Goal: Navigation & Orientation: Find specific page/section

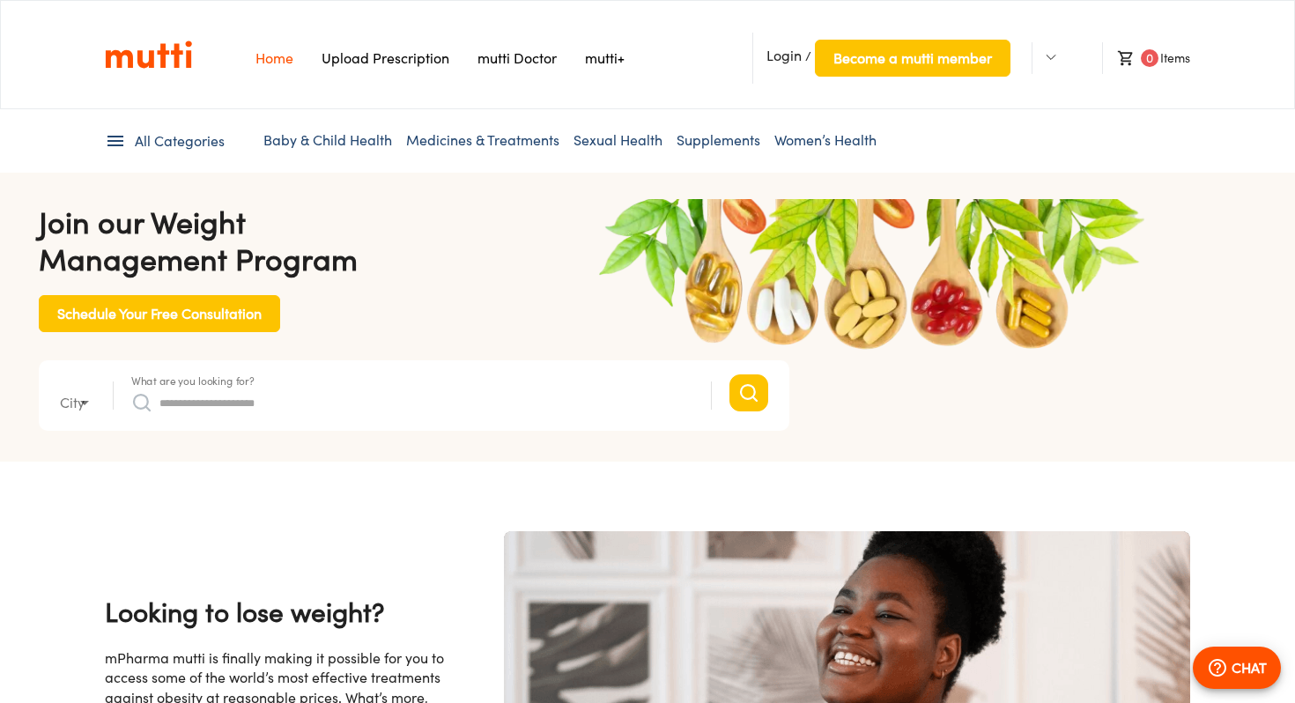
type input "*"
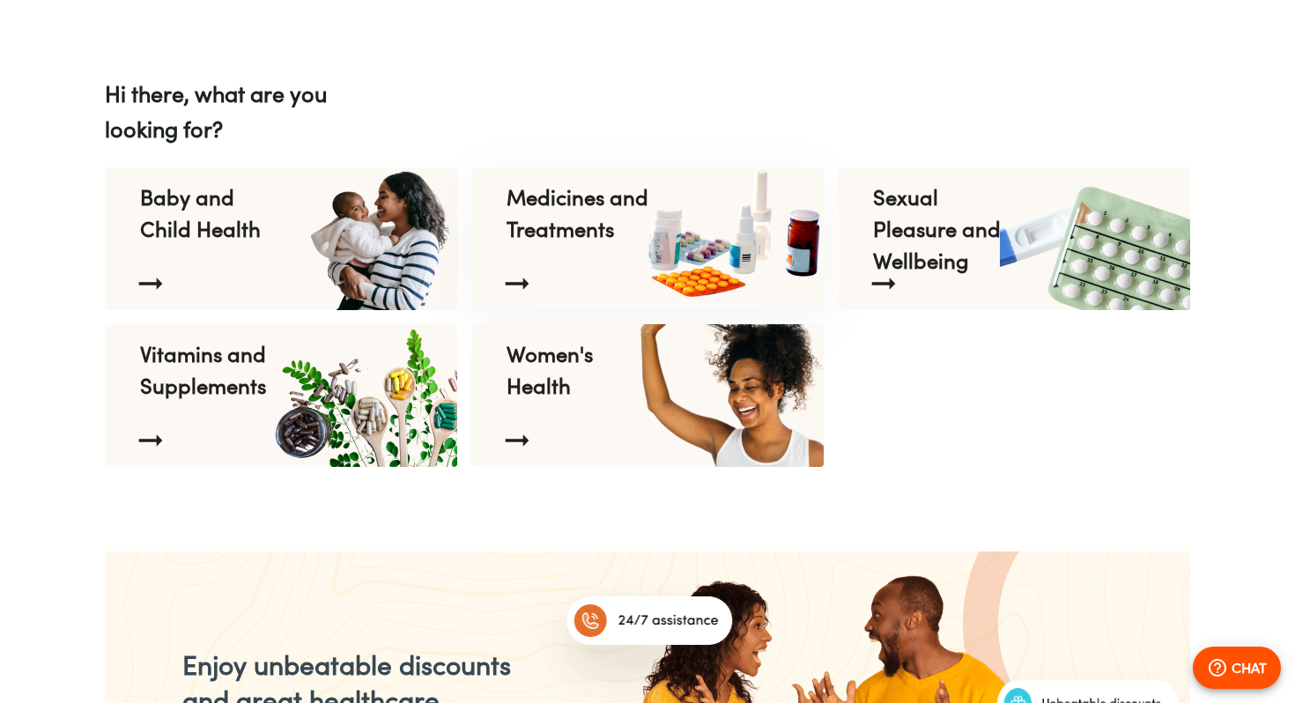
scroll to position [0, 2291]
click at [299, 248] on img at bounding box center [363, 238] width 192 height 143
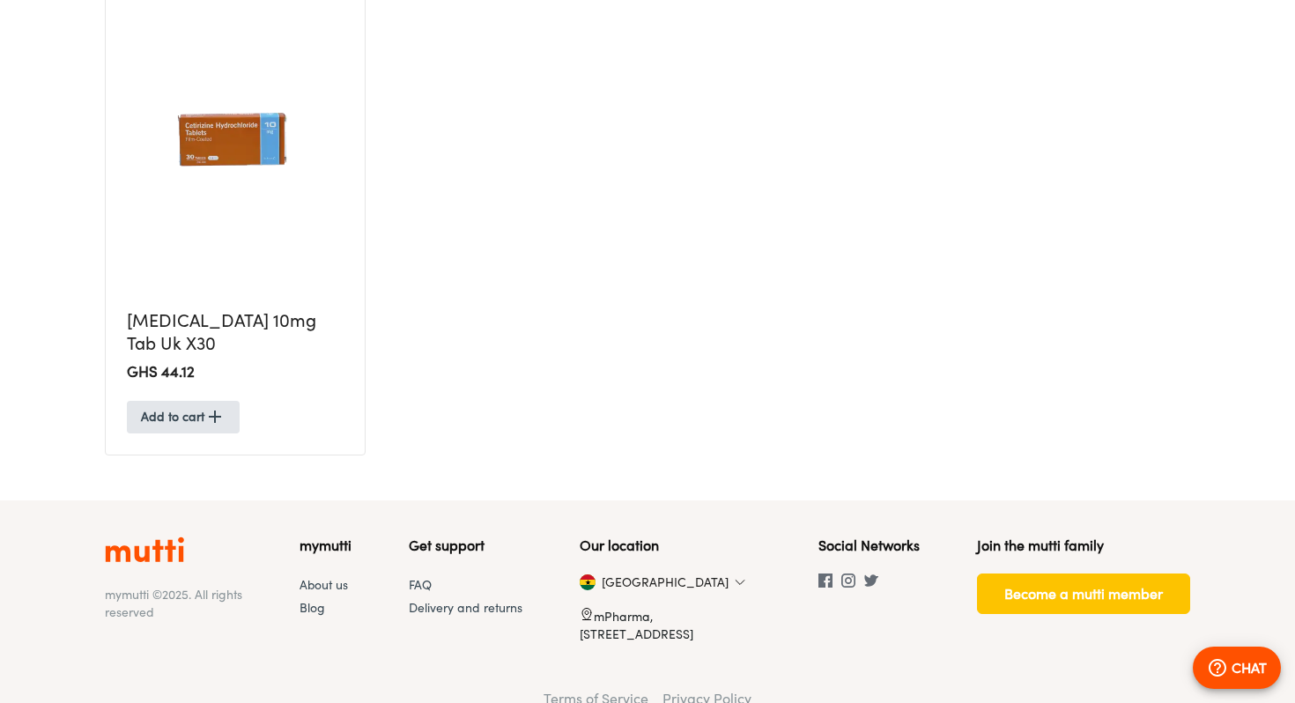
scroll to position [700, 0]
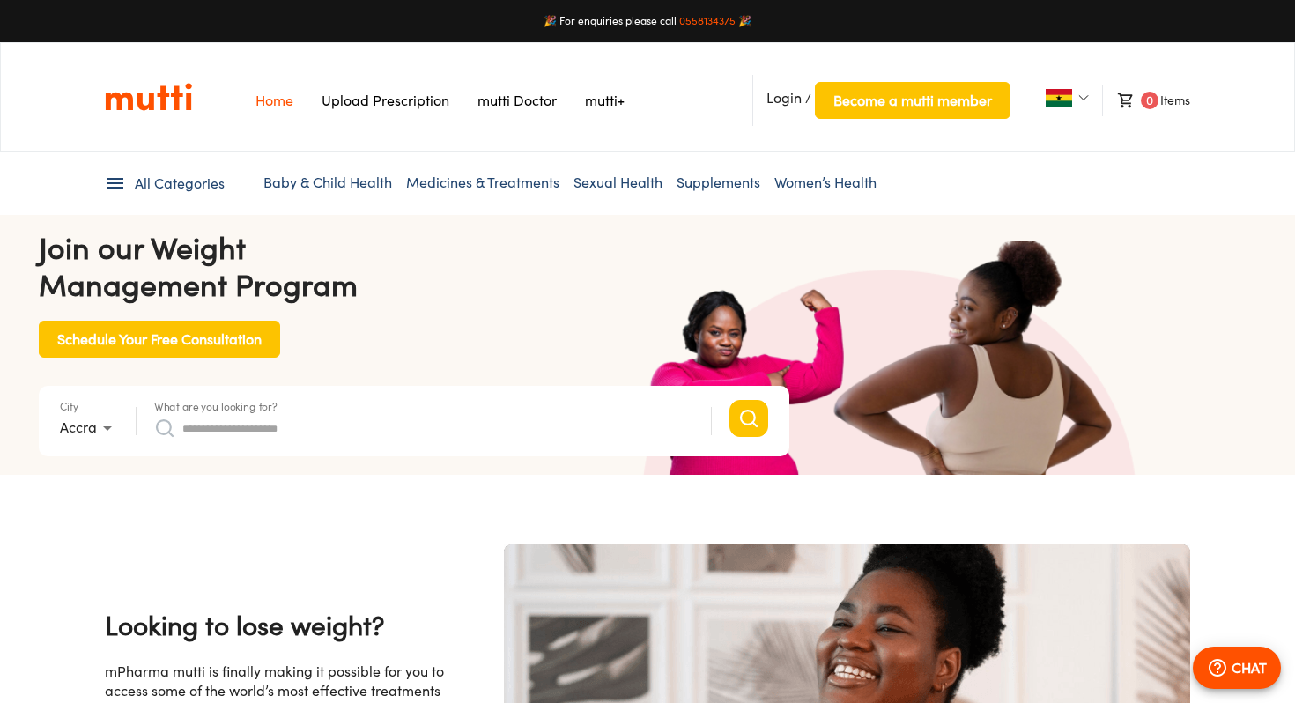
scroll to position [0, 458]
click at [1065, 94] on img at bounding box center [1059, 98] width 26 height 18
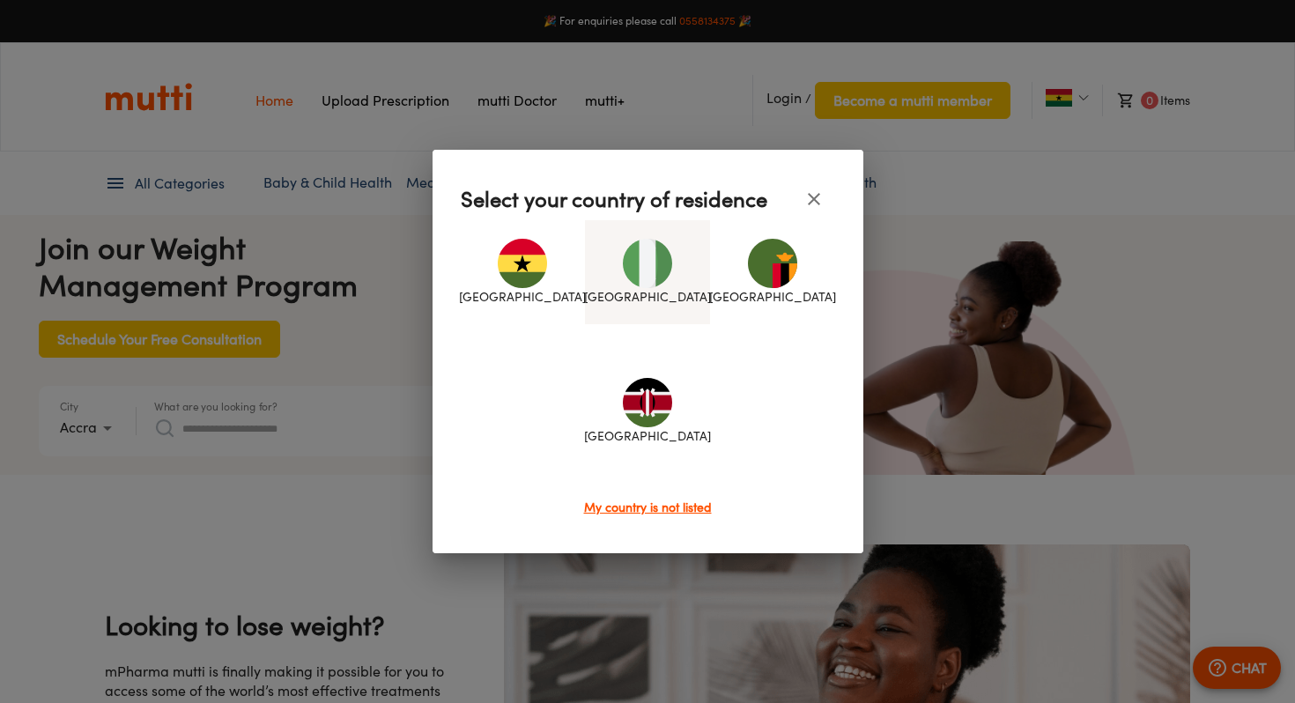
click at [672, 269] on div "[GEOGRAPHIC_DATA]" at bounding box center [647, 272] width 125 height 104
type input "*"
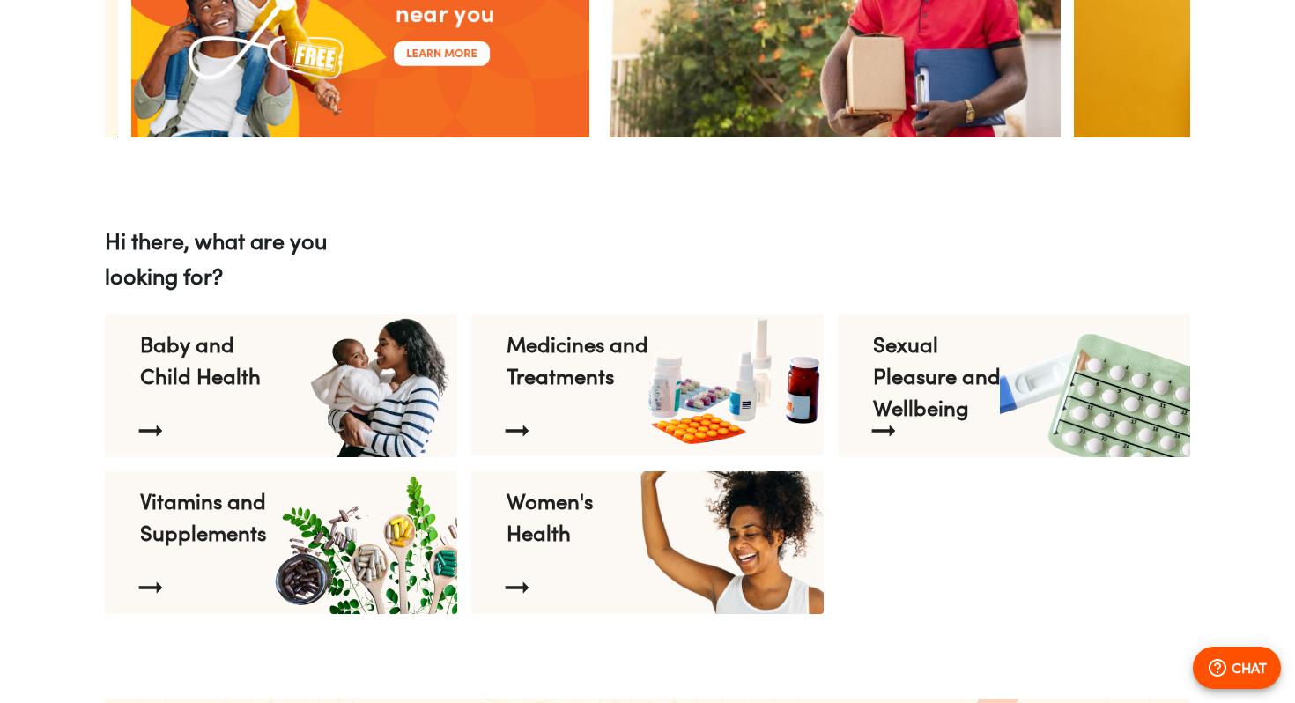
scroll to position [1767, 0]
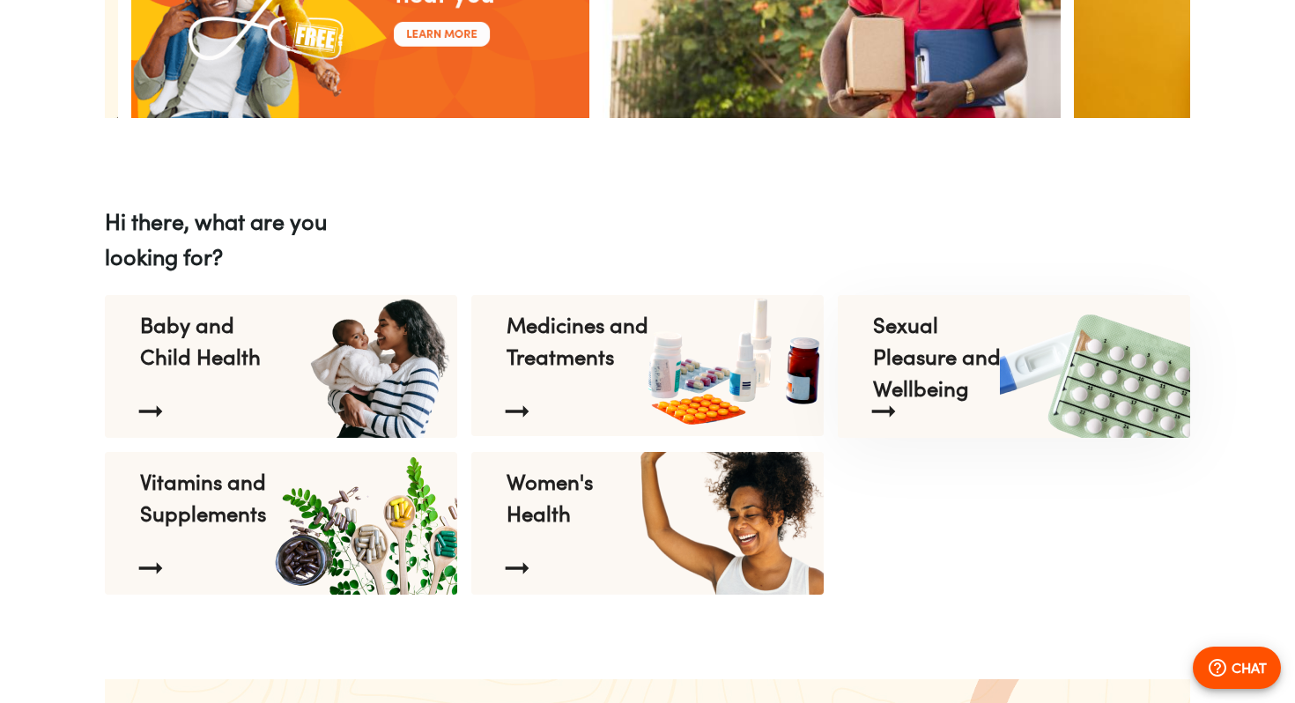
click at [917, 364] on p "Sexual Pleasure and Wellbeing" at bounding box center [945, 340] width 144 height 63
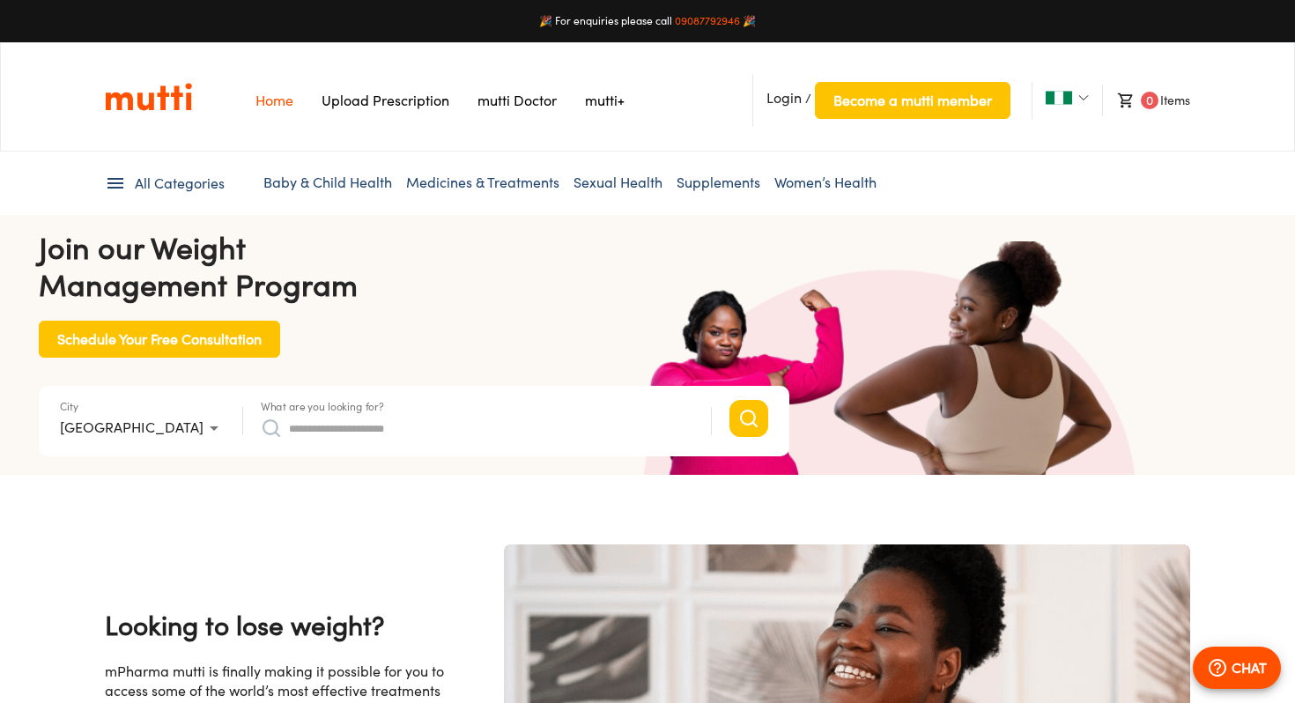
click at [455, 179] on link "Medicines & Treatments" at bounding box center [482, 183] width 153 height 18
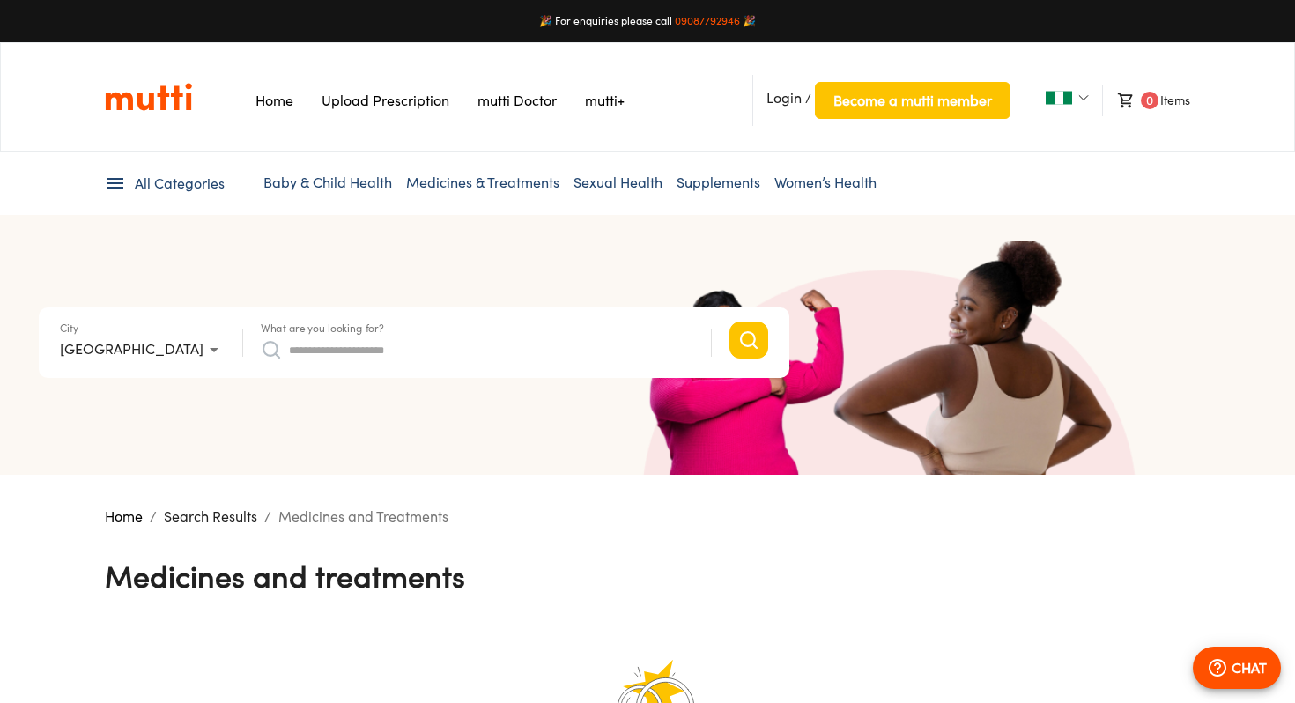
click at [537, 104] on link "mutti Doctor" at bounding box center [517, 101] width 79 height 18
